Goal: Find specific page/section: Find specific page/section

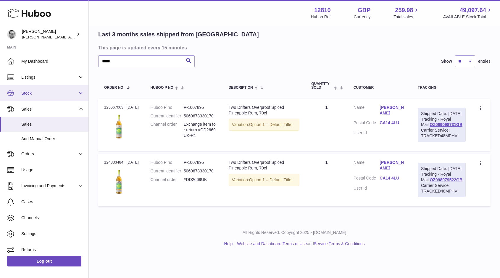
click at [26, 94] on span "Stock" at bounding box center [49, 94] width 57 height 6
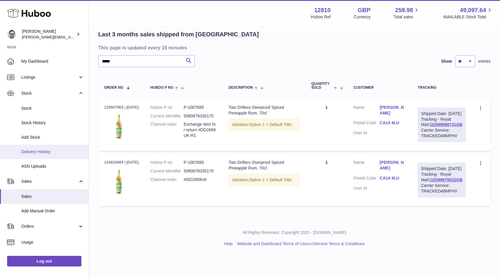
click at [32, 150] on span "Delivery History" at bounding box center [52, 152] width 63 height 6
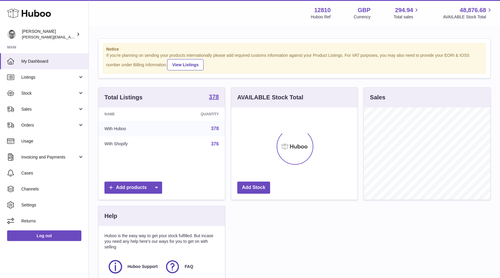
scroll to position [92, 126]
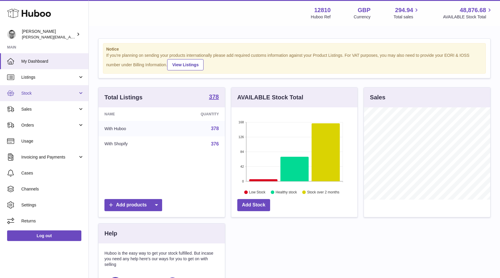
click at [26, 91] on span "Stock" at bounding box center [49, 94] width 57 height 6
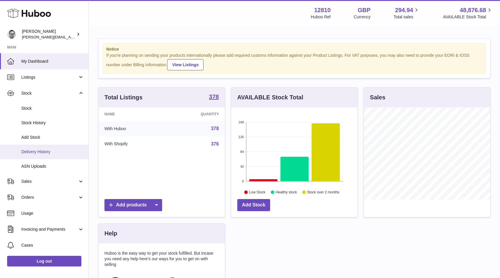
click at [40, 148] on link "Delivery History" at bounding box center [44, 152] width 89 height 15
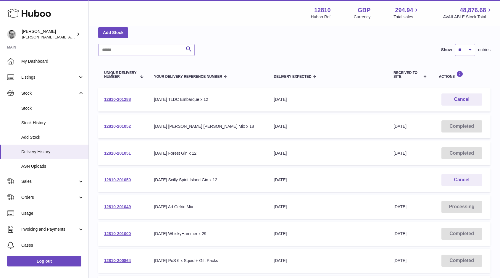
scroll to position [23, 0]
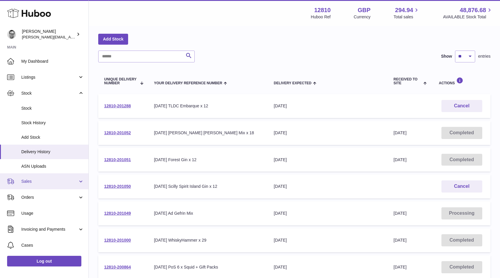
click at [39, 178] on link "Sales" at bounding box center [44, 181] width 89 height 16
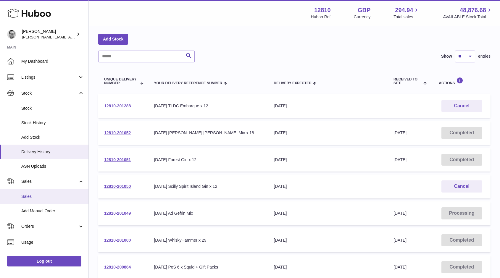
click at [26, 197] on span "Sales" at bounding box center [52, 197] width 63 height 6
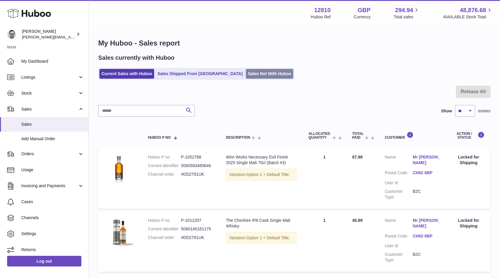
click at [246, 73] on link "Sales Not With Huboo" at bounding box center [269, 74] width 47 height 10
